Goal: Communication & Community: Answer question/provide support

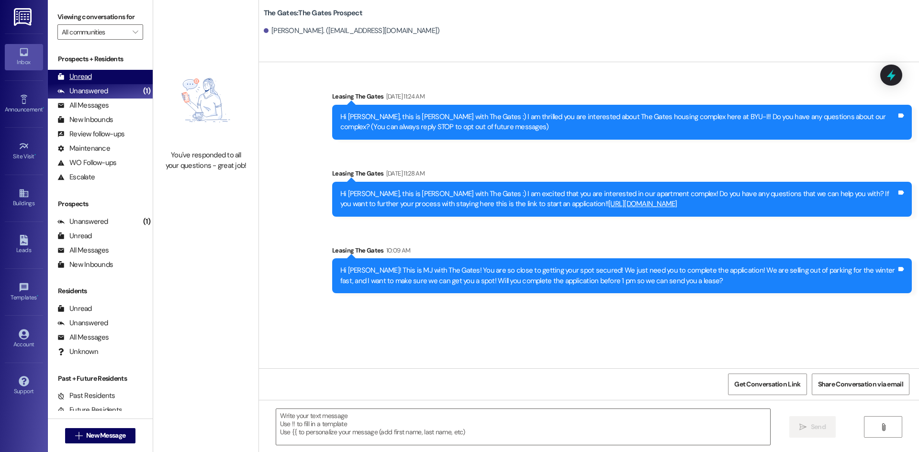
click at [84, 80] on div "Unread" at bounding box center [74, 77] width 34 height 10
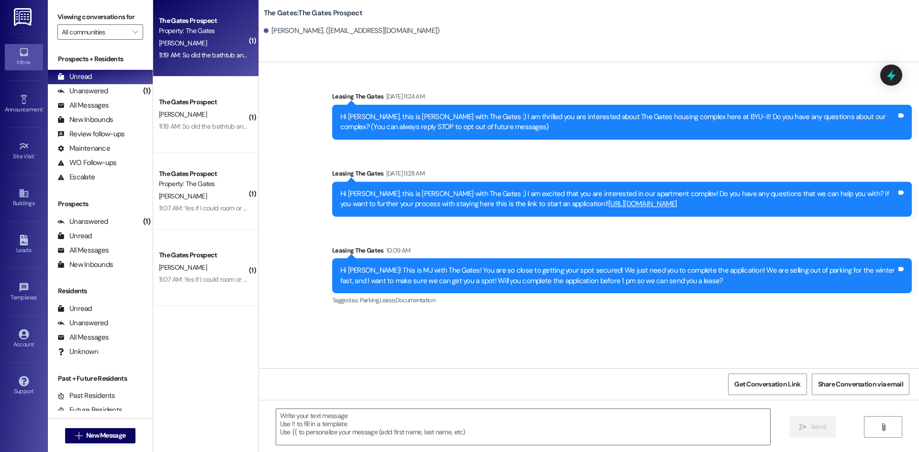
click at [199, 63] on div "The Gates Prospect Property: The Gates [PERSON_NAME] 11:19 AM: So did the batht…" at bounding box center [205, 38] width 105 height 77
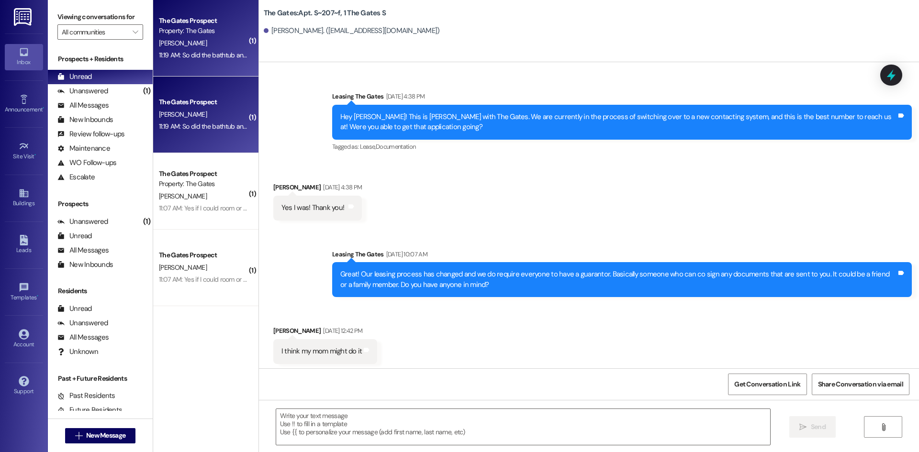
scroll to position [21631, 0]
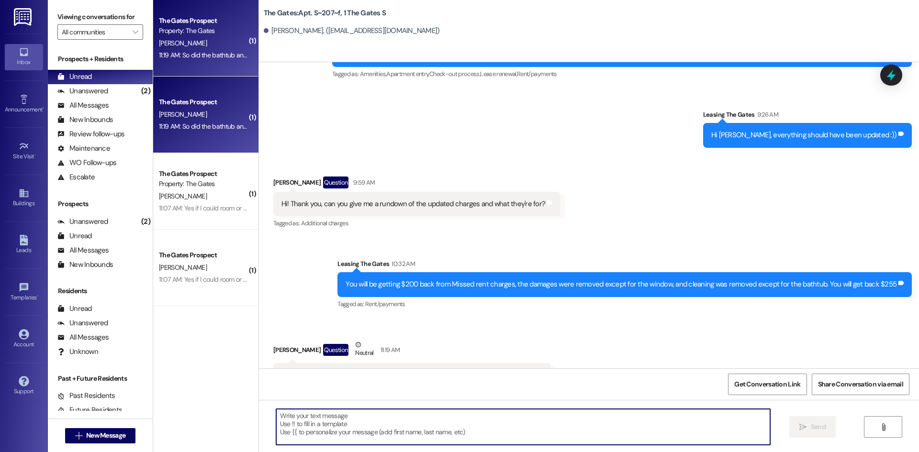
click at [319, 430] on textarea at bounding box center [523, 427] width 494 height 36
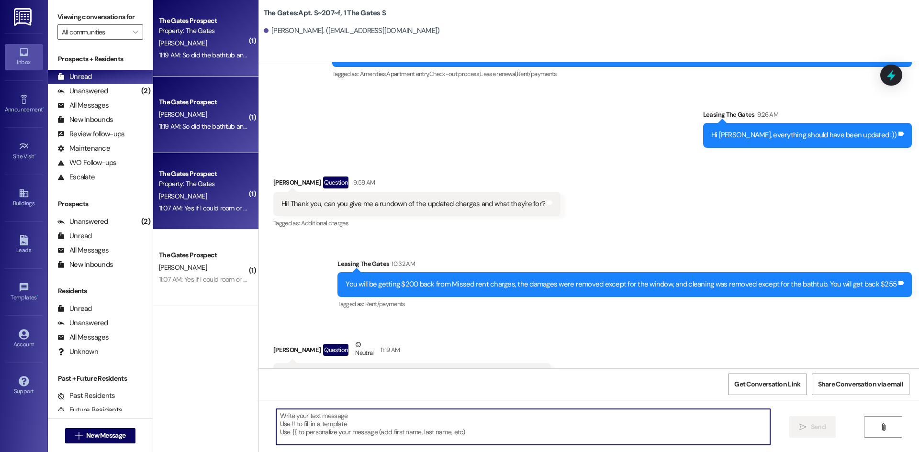
click at [172, 194] on span "[PERSON_NAME]" at bounding box center [183, 196] width 48 height 9
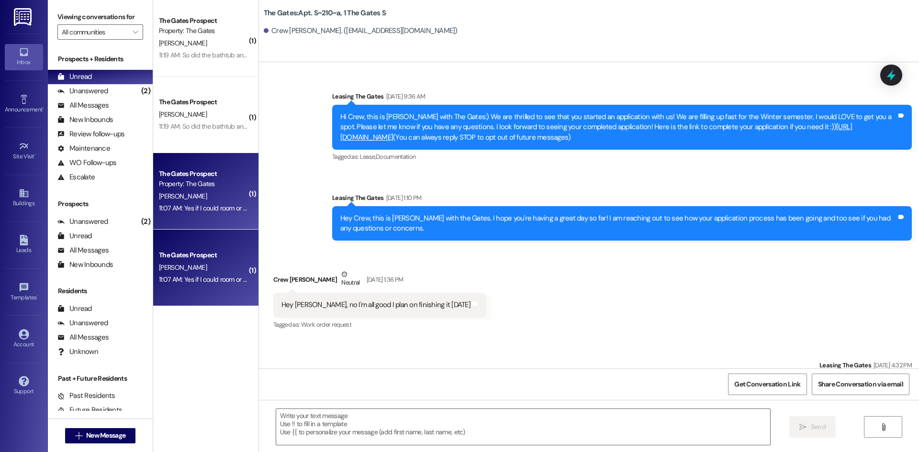
scroll to position [5849, 0]
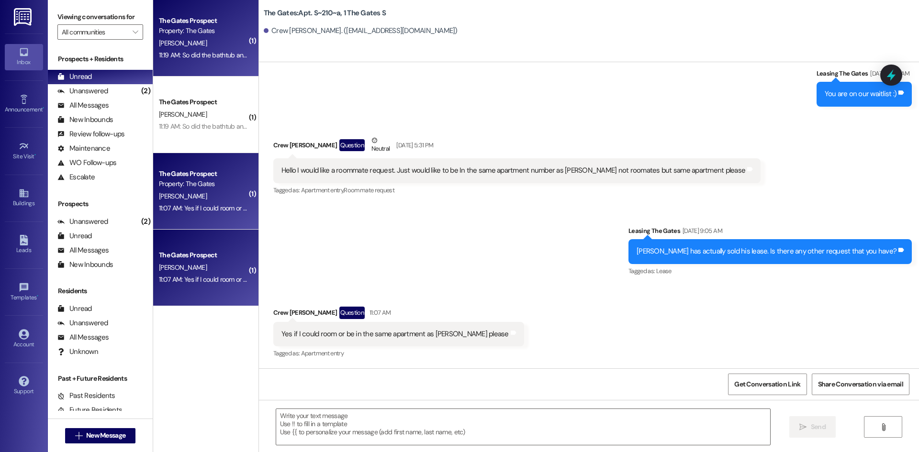
click at [202, 27] on div "Property: The Gates" at bounding box center [203, 31] width 89 height 10
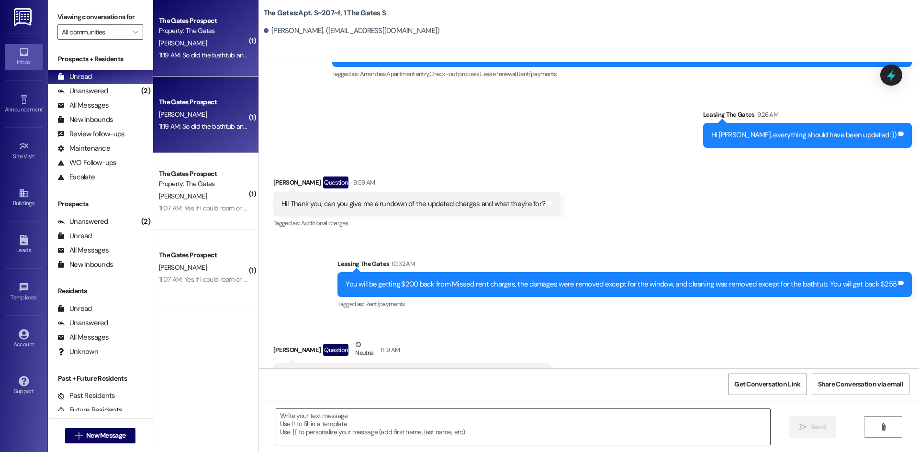
scroll to position [21630, 0]
click at [113, 88] on div "Unanswered (2)" at bounding box center [100, 91] width 105 height 14
